Goal: Task Accomplishment & Management: Manage account settings

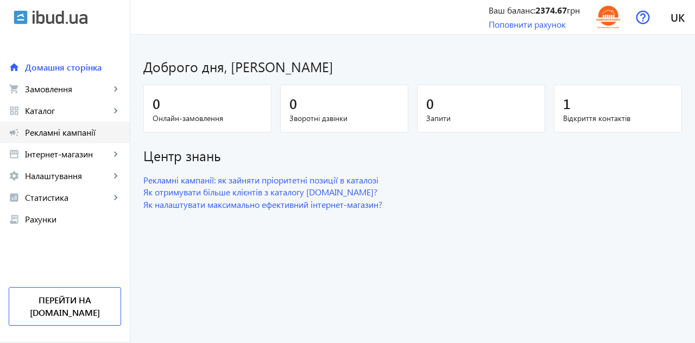
click at [50, 132] on span "Рекламні кампанії" at bounding box center [73, 132] width 96 height 11
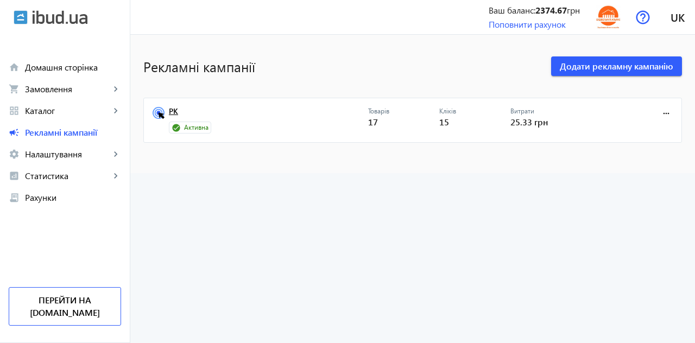
click at [169, 115] on link "РК" at bounding box center [268, 114] width 199 height 15
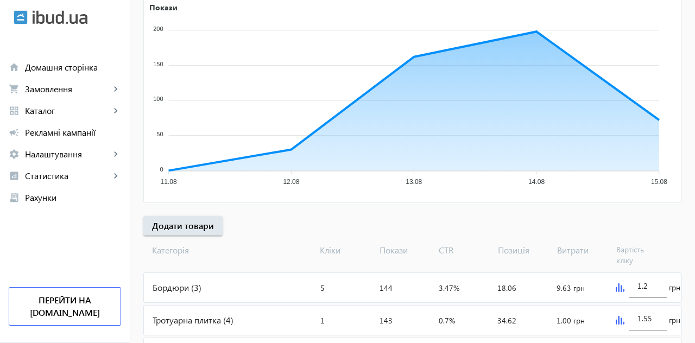
scroll to position [200, 0]
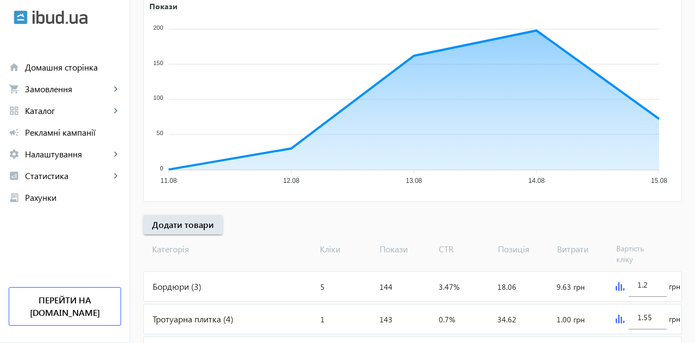
click at [617, 282] on img at bounding box center [619, 286] width 9 height 9
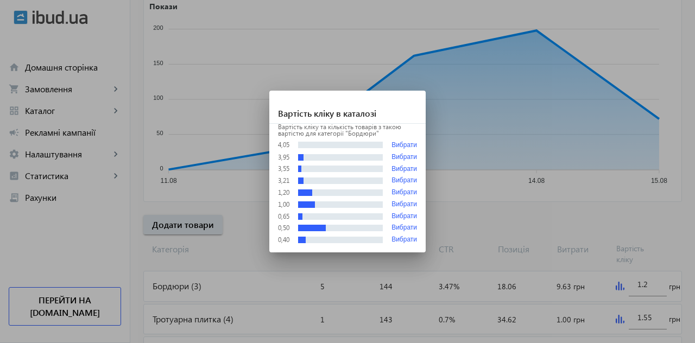
scroll to position [0, 0]
click at [410, 185] on button "Вибрати" at bounding box center [404, 181] width 26 height 8
type input "3.21"
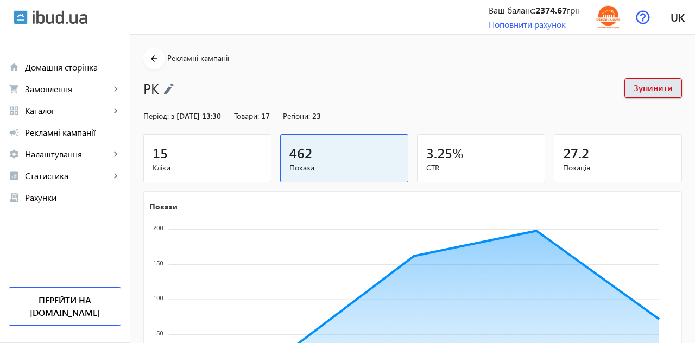
scroll to position [200, 0]
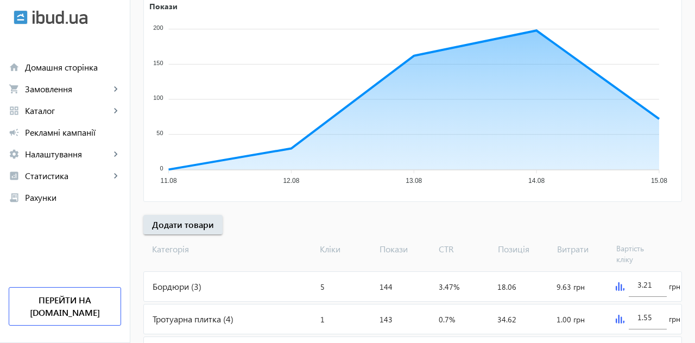
click at [617, 316] on img at bounding box center [619, 319] width 9 height 9
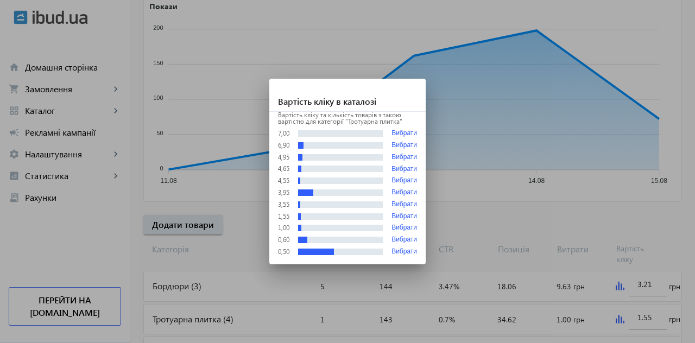
scroll to position [0, 0]
click at [409, 196] on button "Вибрати" at bounding box center [404, 193] width 26 height 8
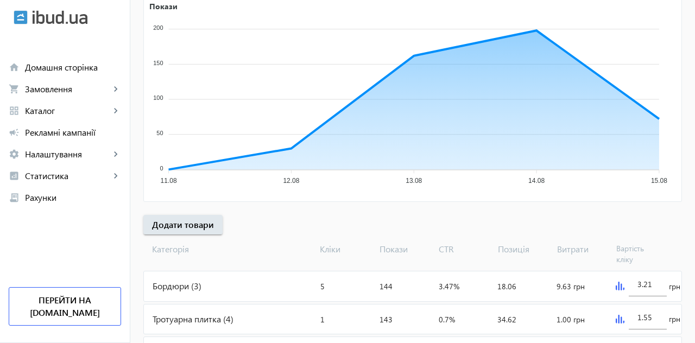
type input "3.95"
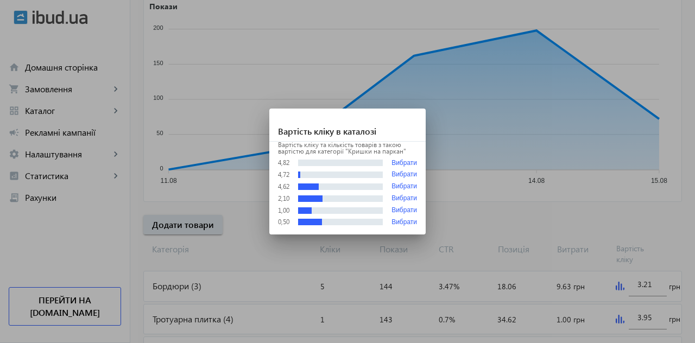
scroll to position [0, 0]
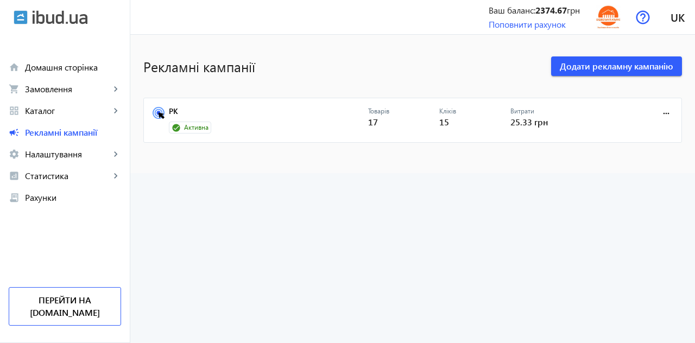
click at [52, 130] on span "Рекламні кампанії" at bounding box center [73, 132] width 96 height 11
click at [169, 110] on link "РК" at bounding box center [268, 114] width 199 height 15
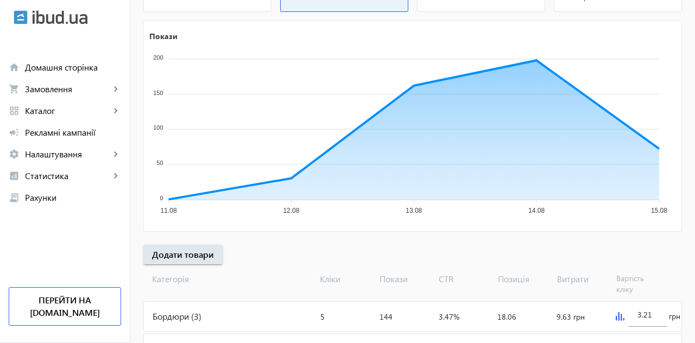
scroll to position [179, 0]
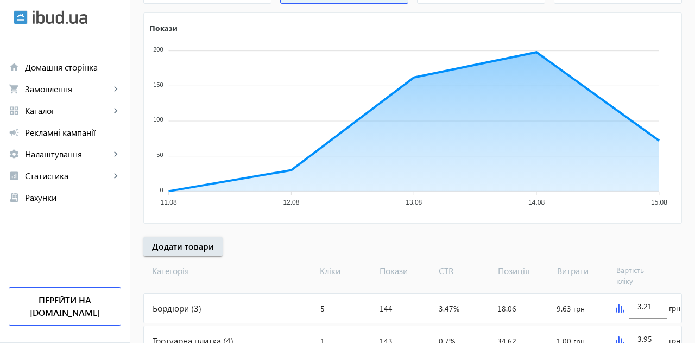
click at [200, 307] on div "Бордюри (3)" at bounding box center [230, 308] width 172 height 29
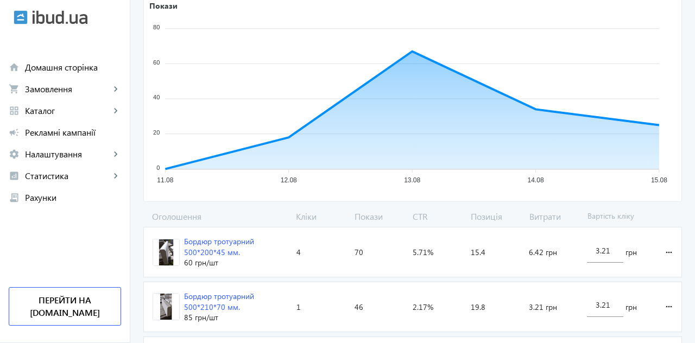
scroll to position [186, 0]
click at [666, 316] on mat-icon "more_horiz" at bounding box center [668, 307] width 13 height 26
